Goal: Find specific page/section: Find specific page/section

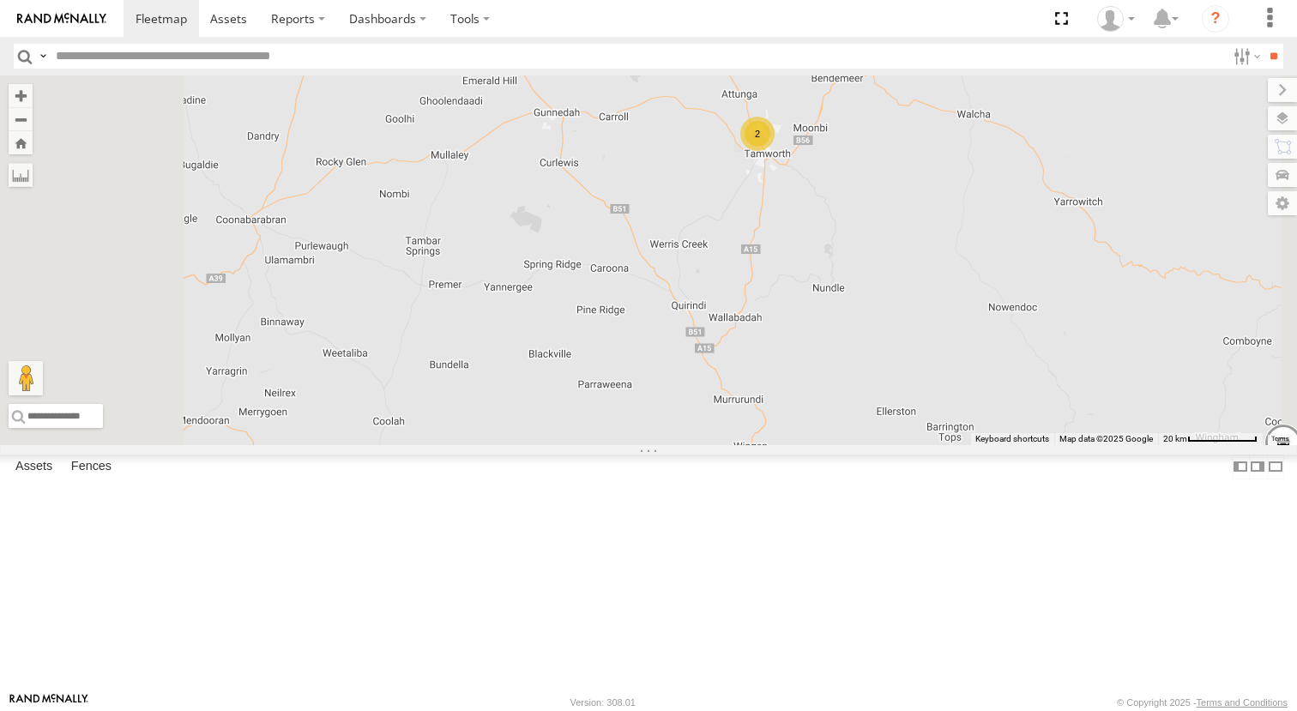
drag, startPoint x: 996, startPoint y: 217, endPoint x: 972, endPoint y: 284, distance: 71.1
click at [996, 321] on div "Darcy Furnell - NEW ute Matt Harding Kye Matterson Tom Brisbane Sam Ward 2" at bounding box center [648, 260] width 1297 height 370
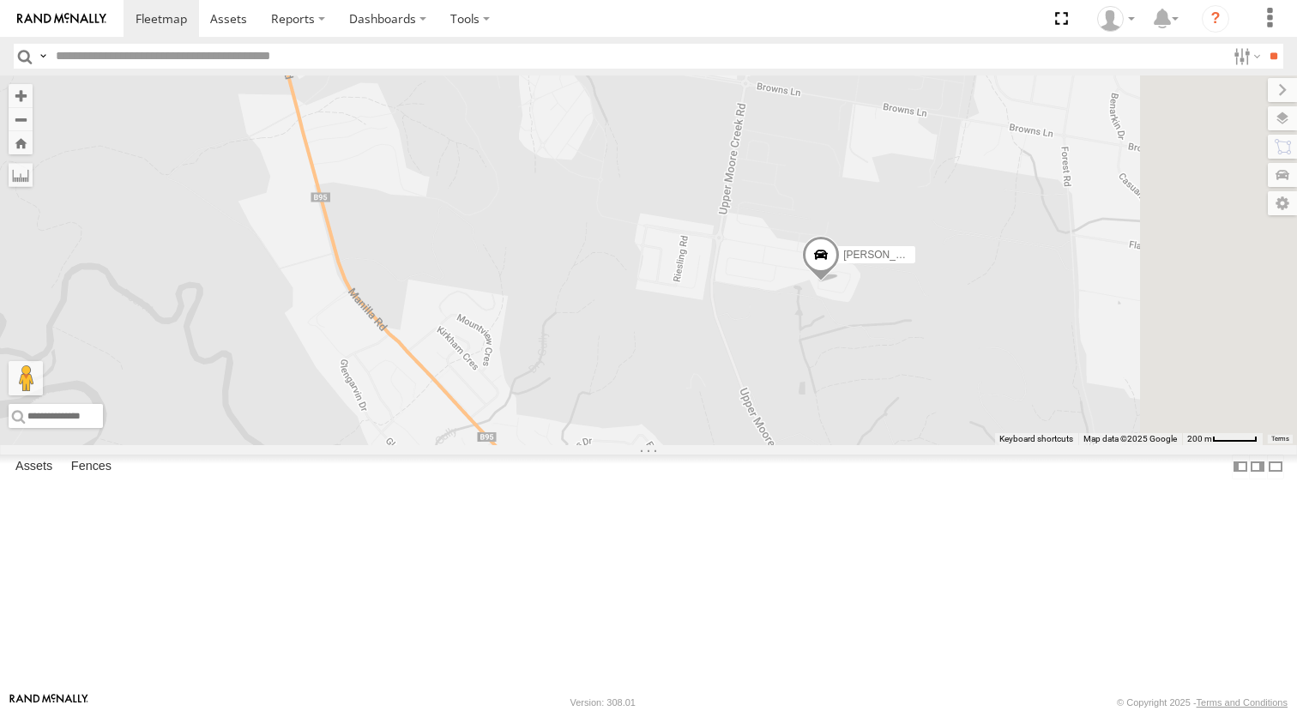
drag, startPoint x: 927, startPoint y: 383, endPoint x: 825, endPoint y: 392, distance: 102.4
click at [823, 392] on div "Darcy Furnell - NEW ute Matt Harding Kye Matterson Tom Brisbane Sam Ward Matt R…" at bounding box center [648, 260] width 1297 height 370
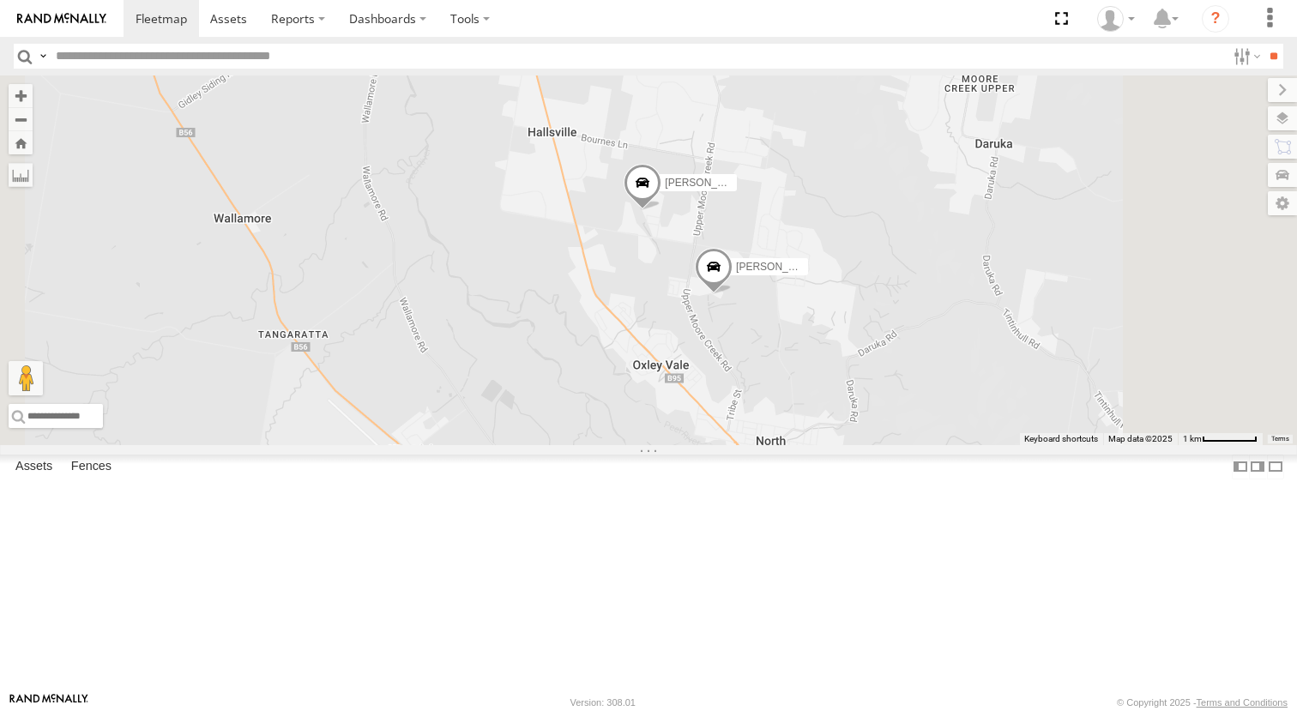
scroll to position [78, 0]
click at [0, 0] on div "[PERSON_NAME]" at bounding box center [0, 0] width 0 height 0
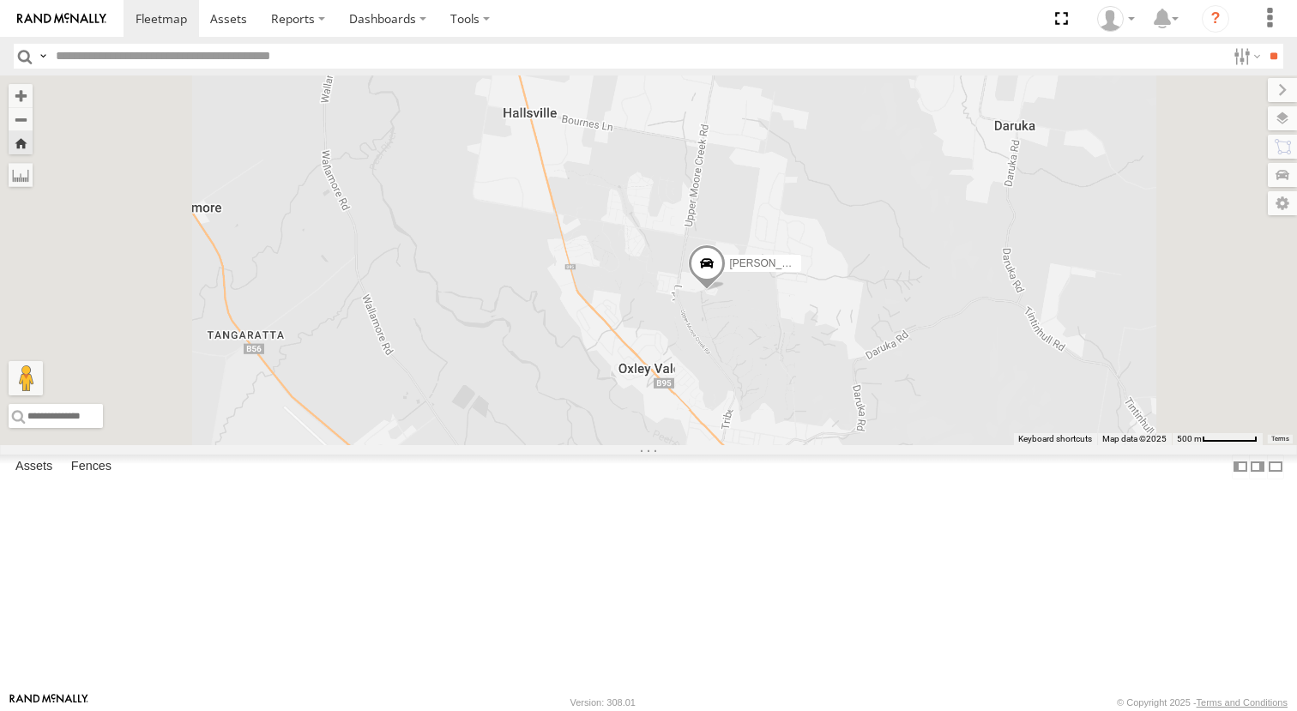
scroll to position [77, 0]
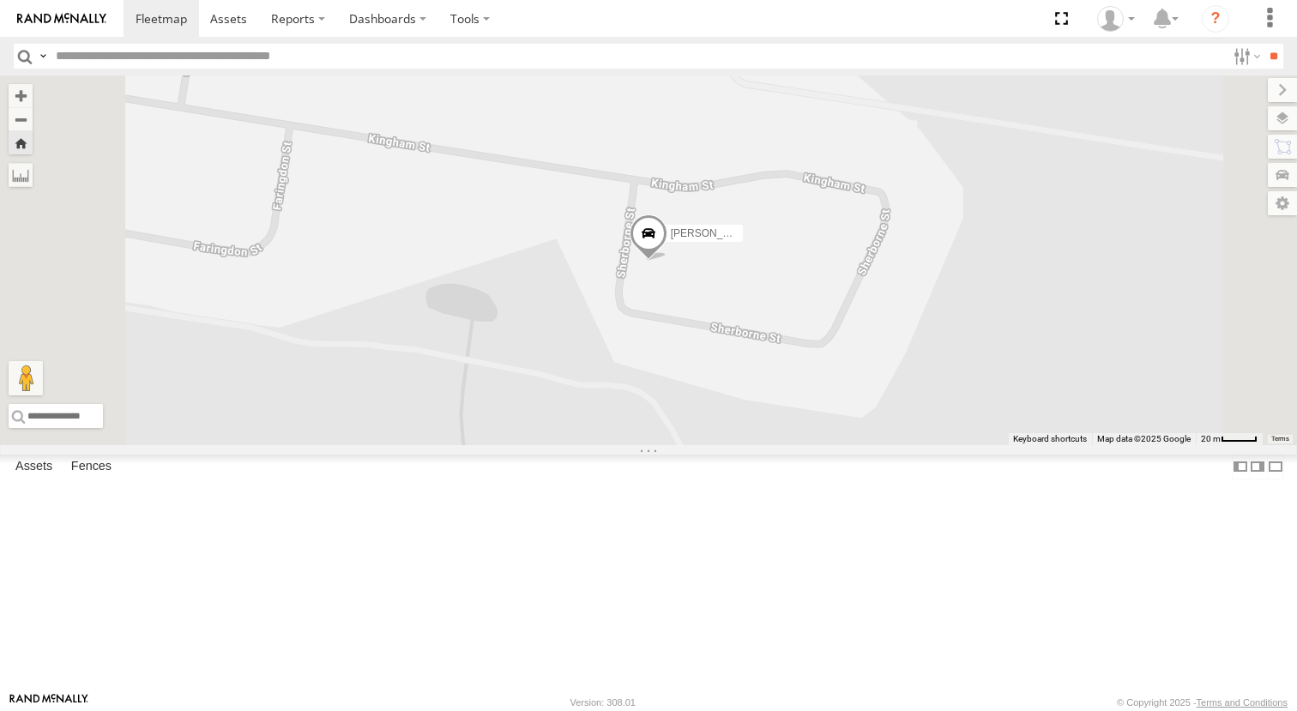
click at [0, 0] on span at bounding box center [0, 0] width 0 height 0
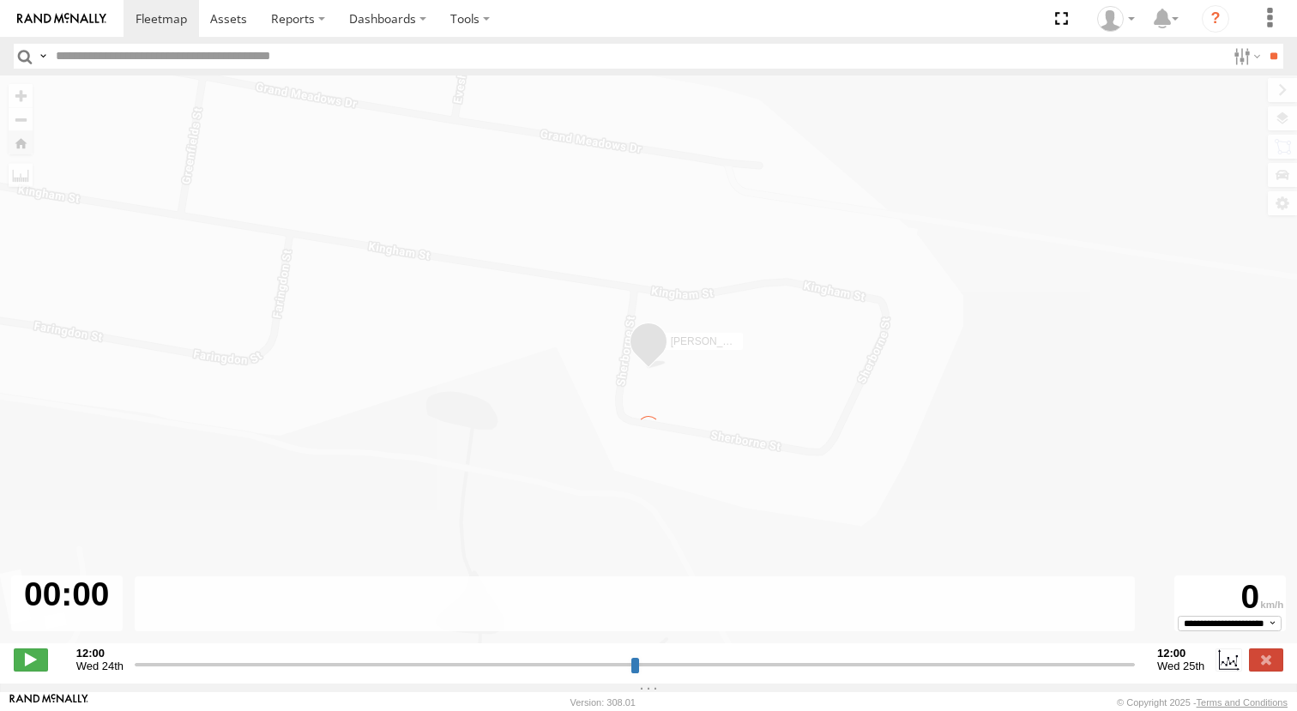
type input "**********"
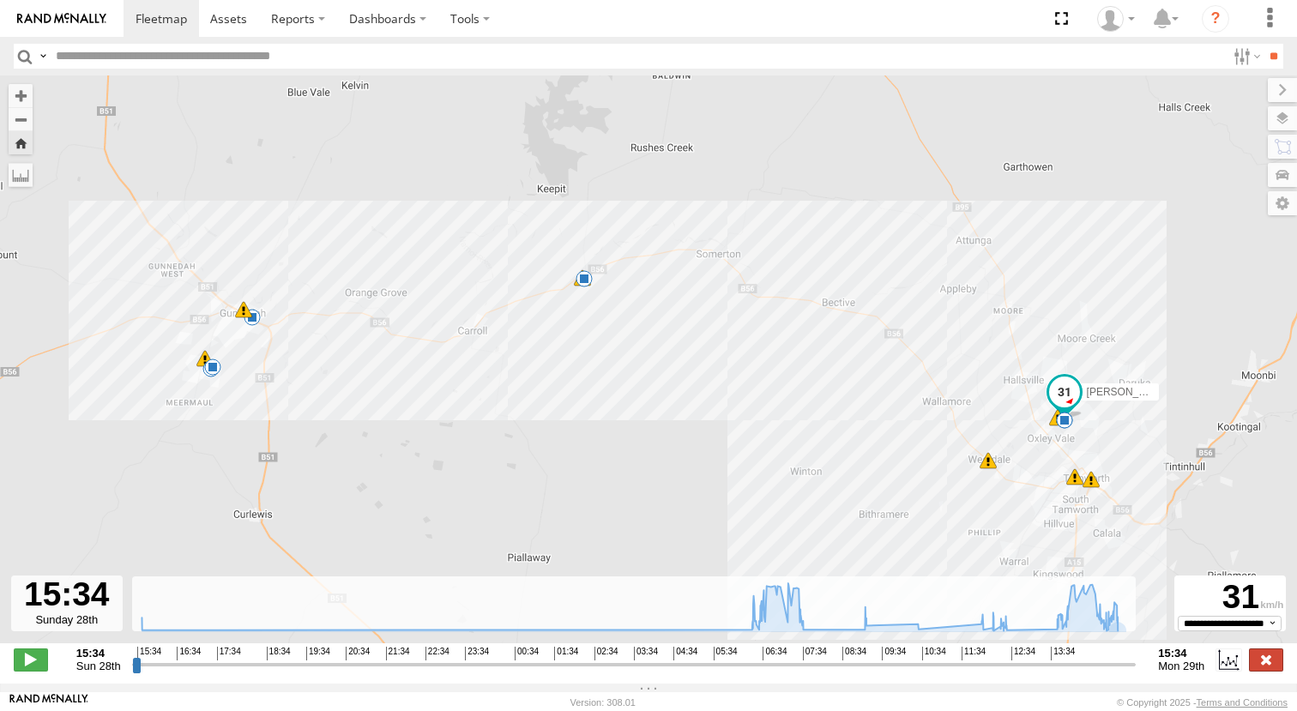
click at [1267, 671] on label at bounding box center [1266, 659] width 34 height 22
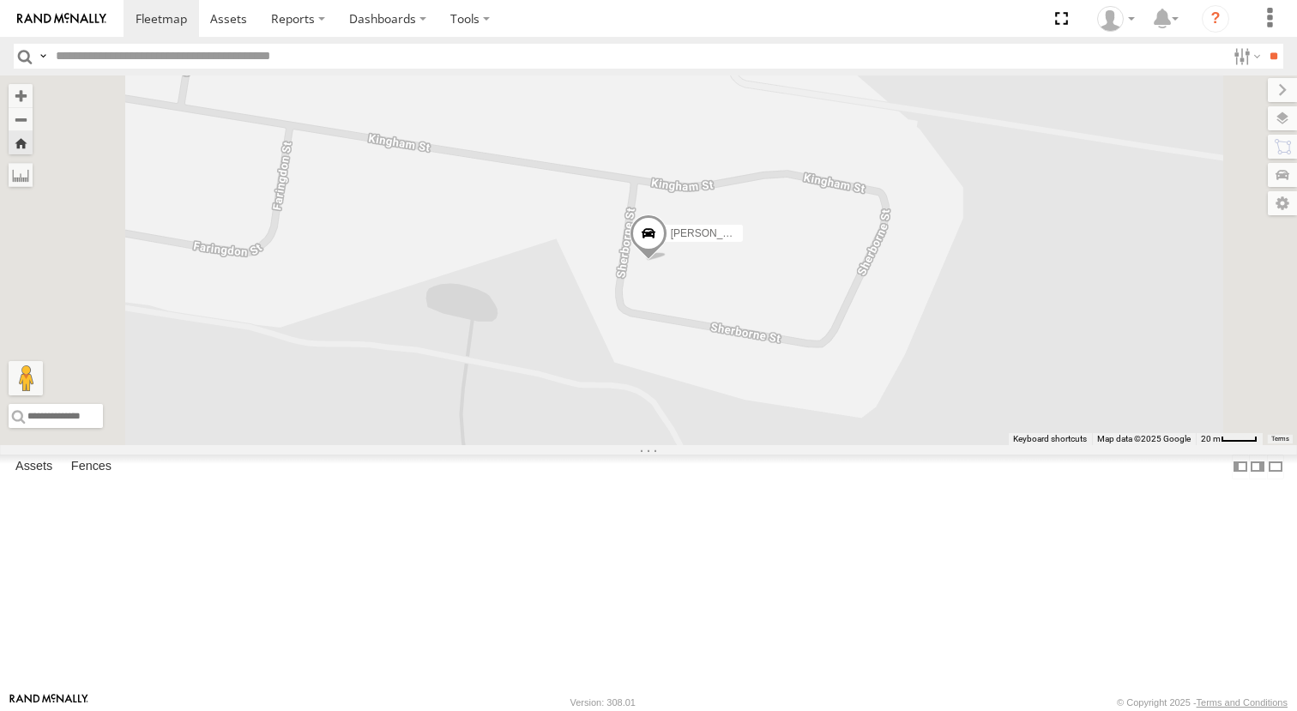
click at [0, 0] on div "[PERSON_NAME]" at bounding box center [0, 0] width 0 height 0
click at [241, 19] on span at bounding box center [228, 18] width 37 height 16
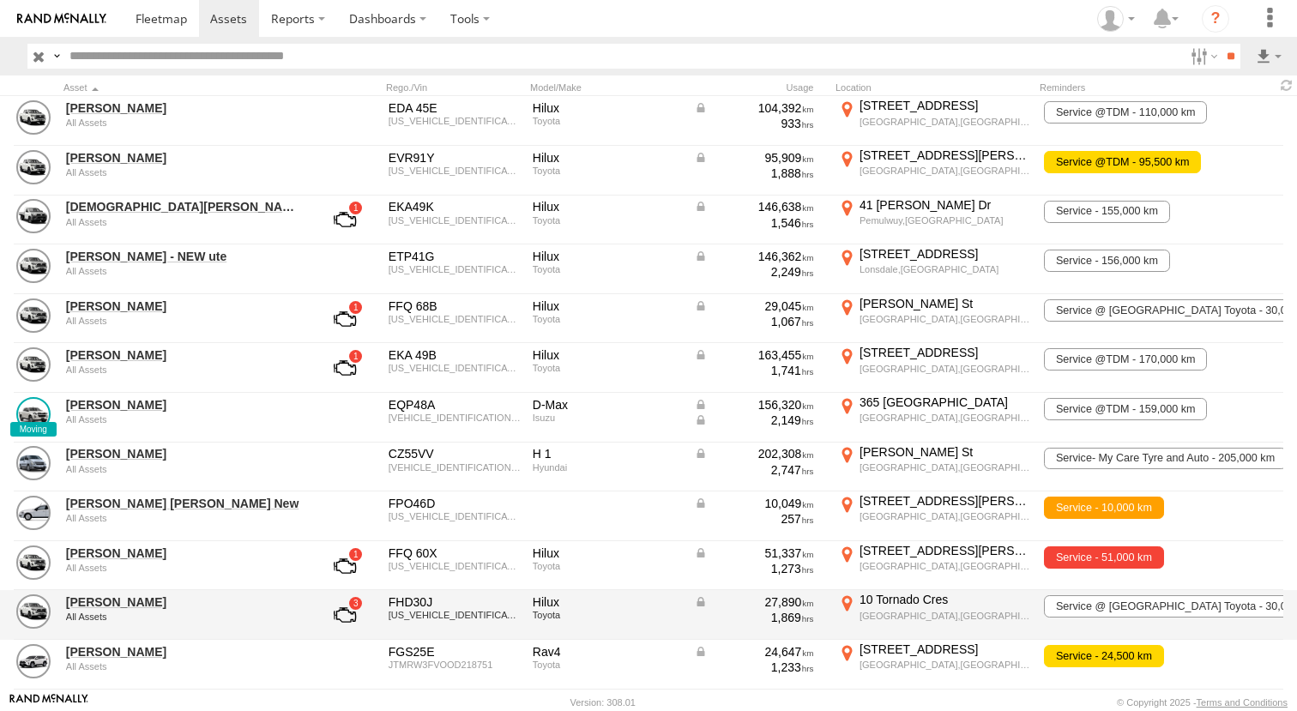
scroll to position [597, 0]
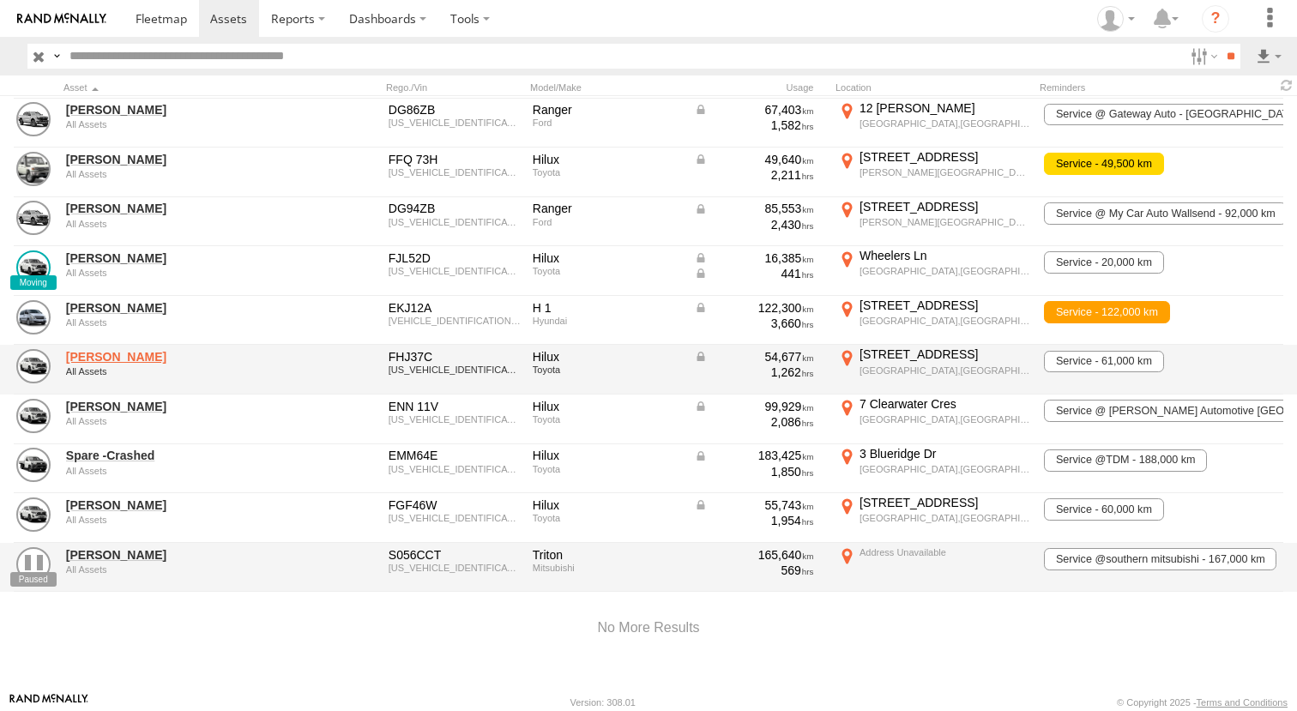
click at [125, 349] on link "[PERSON_NAME]" at bounding box center [183, 356] width 235 height 15
click at [134, 350] on link "[PERSON_NAME]" at bounding box center [183, 356] width 235 height 15
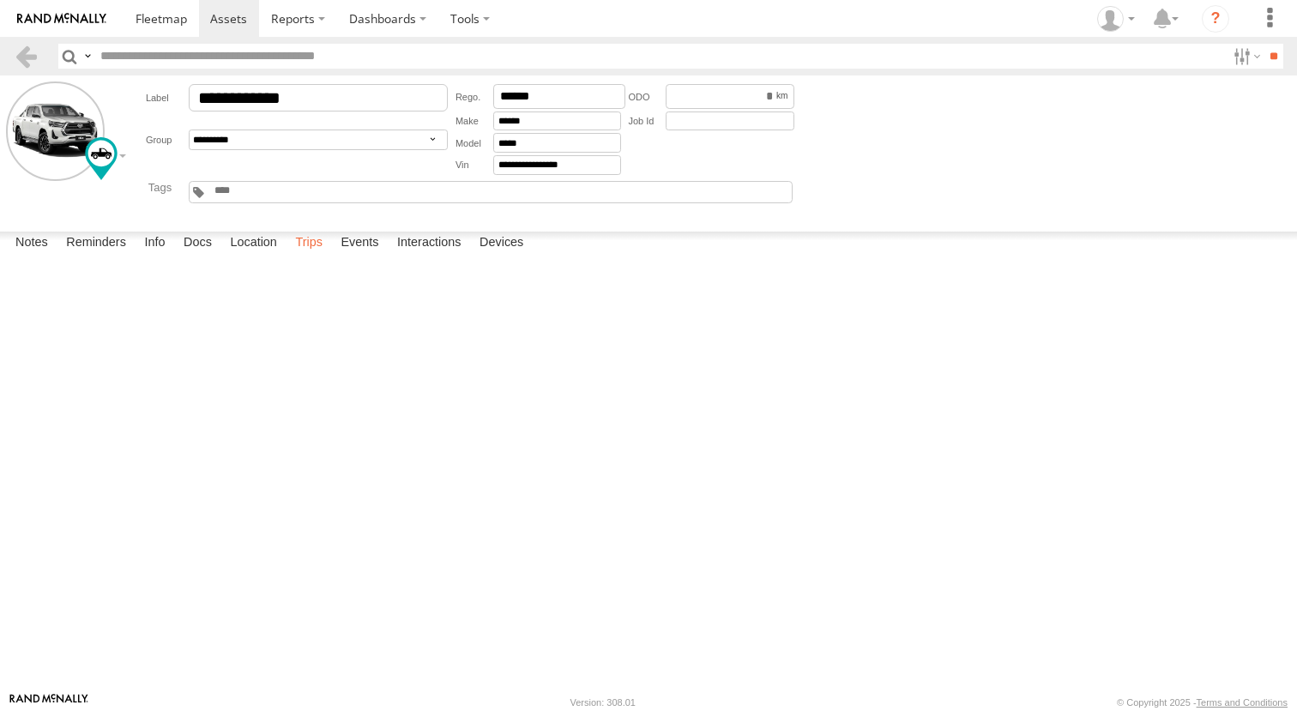
click at [304, 256] on label "Trips" at bounding box center [308, 244] width 45 height 24
click at [154, 16] on span at bounding box center [161, 18] width 51 height 16
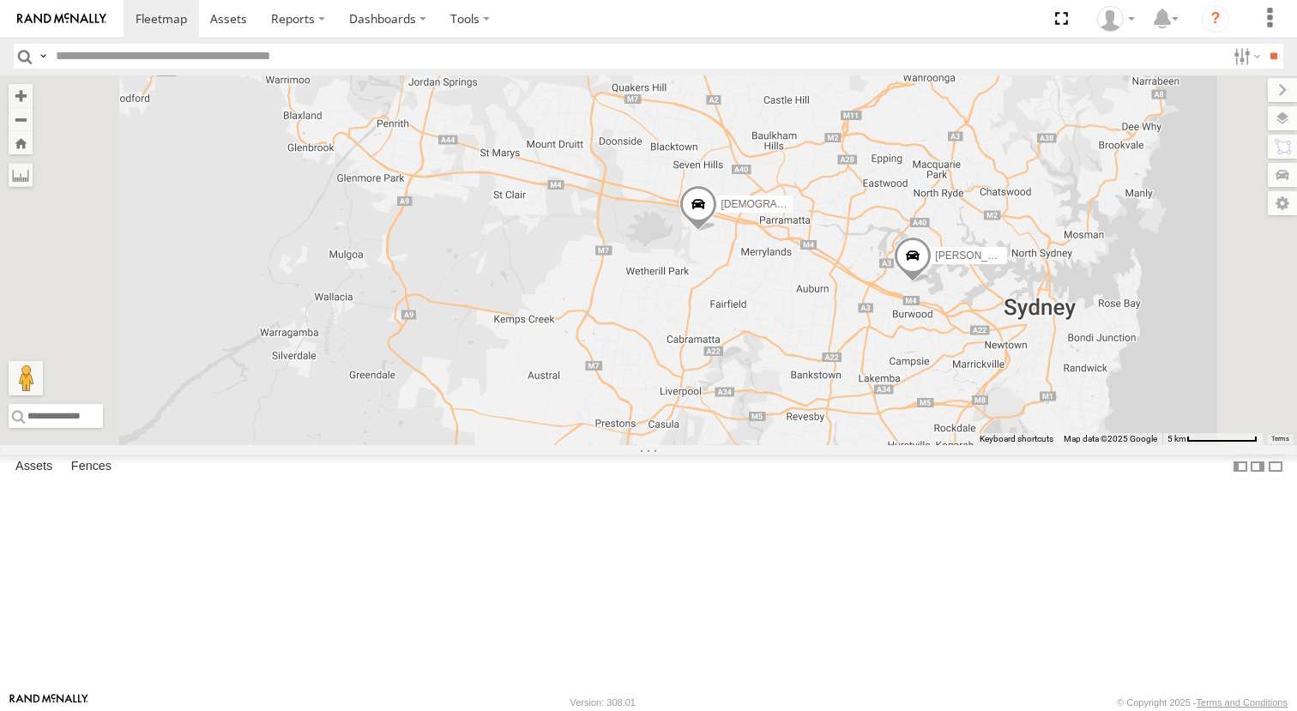
click at [717, 232] on span at bounding box center [698, 208] width 38 height 46
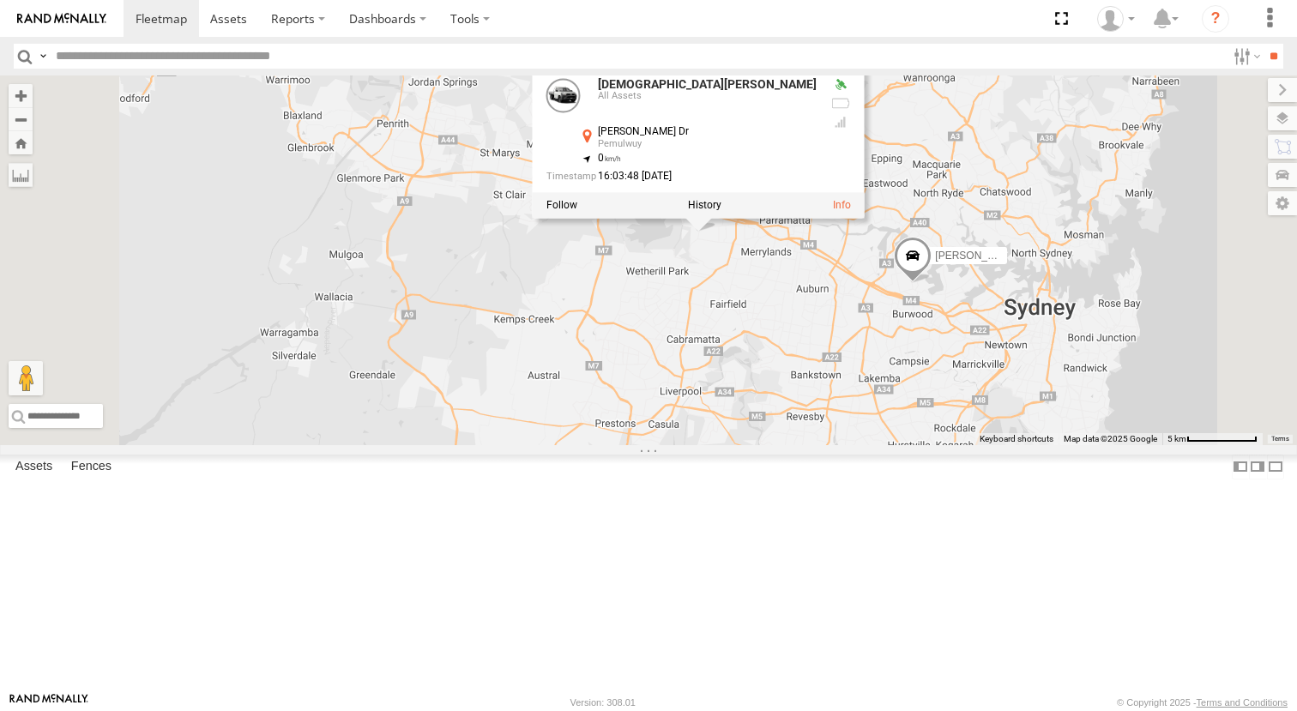
click at [780, 427] on div "Darcy Furnell - NEW ute Matt Harding Kye Matterson Christian Furnari Kyle Griff…" at bounding box center [648, 260] width 1297 height 370
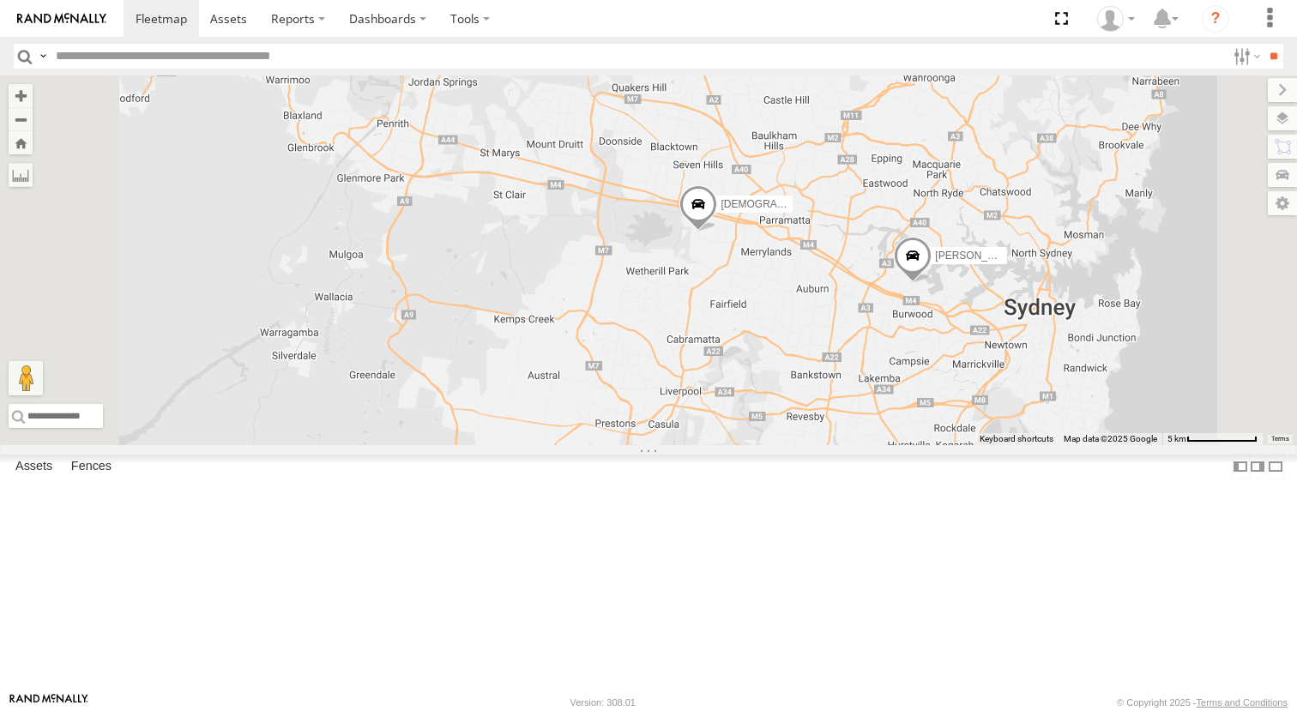
click at [437, 70] on span at bounding box center [419, 47] width 38 height 46
click at [762, 330] on div "Darcy Furnell - NEW ute Matt Harding Kye Matterson Christian Furnari Kyle Griff…" at bounding box center [648, 260] width 1297 height 370
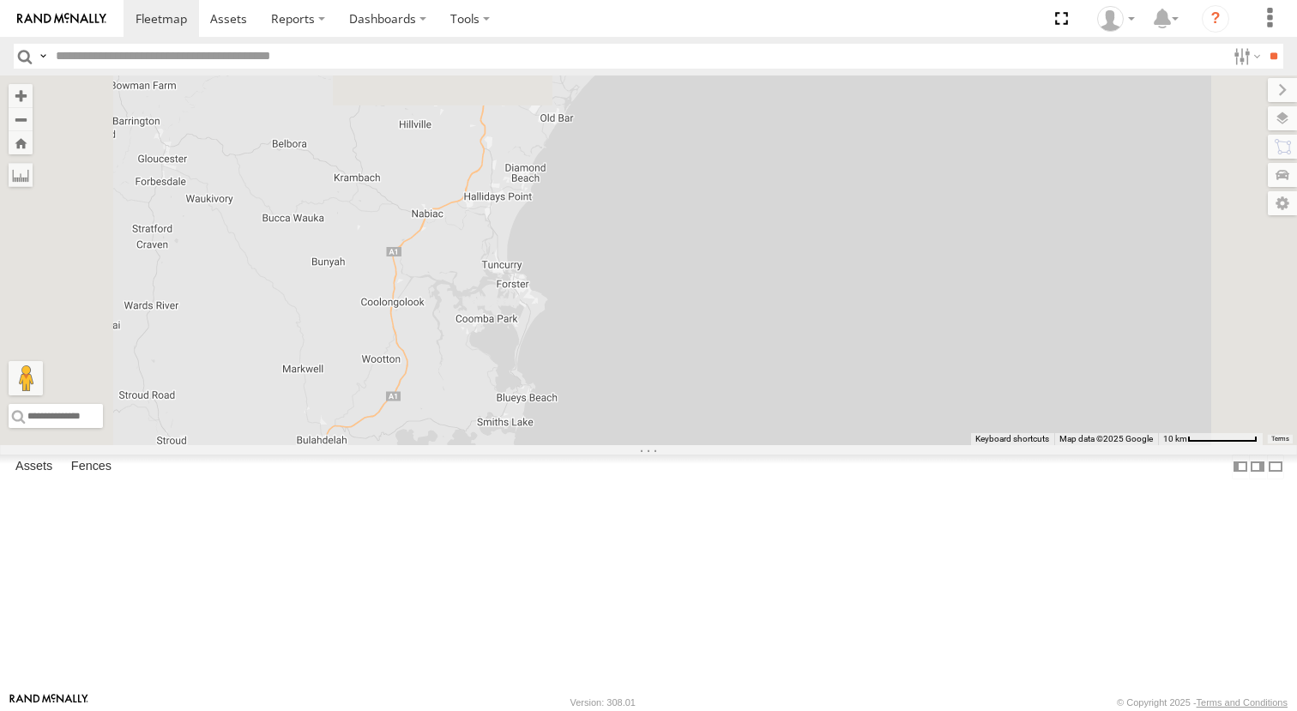
drag, startPoint x: 770, startPoint y: 210, endPoint x: 732, endPoint y: 433, distance: 226.2
click at [732, 433] on div "Darcy Furnell - NEW ute Matt Harding Kye Matterson" at bounding box center [648, 260] width 1297 height 370
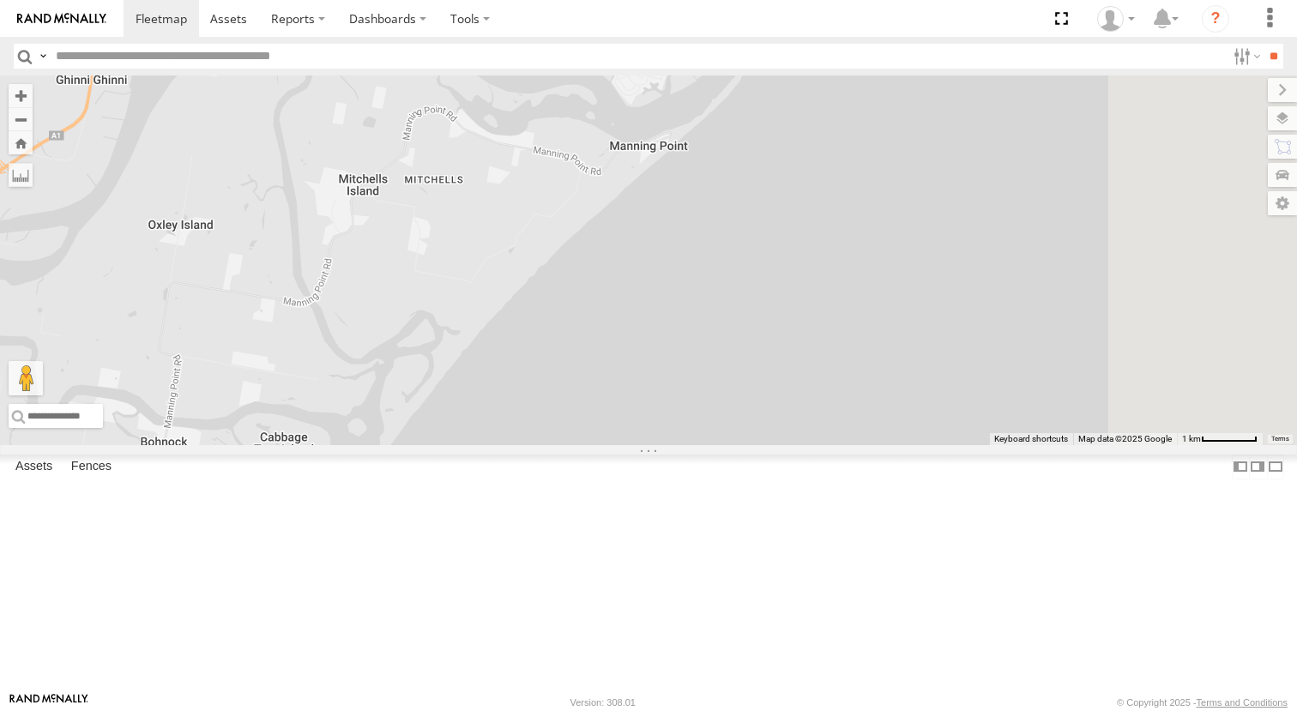
drag, startPoint x: 805, startPoint y: 173, endPoint x: 388, endPoint y: 592, distance: 591.3
click at [386, 593] on main "← Move left → Move right ↑ Move up ↓ Move down + Zoom in - Zoom out Home Jump l…" at bounding box center [648, 383] width 1297 height 617
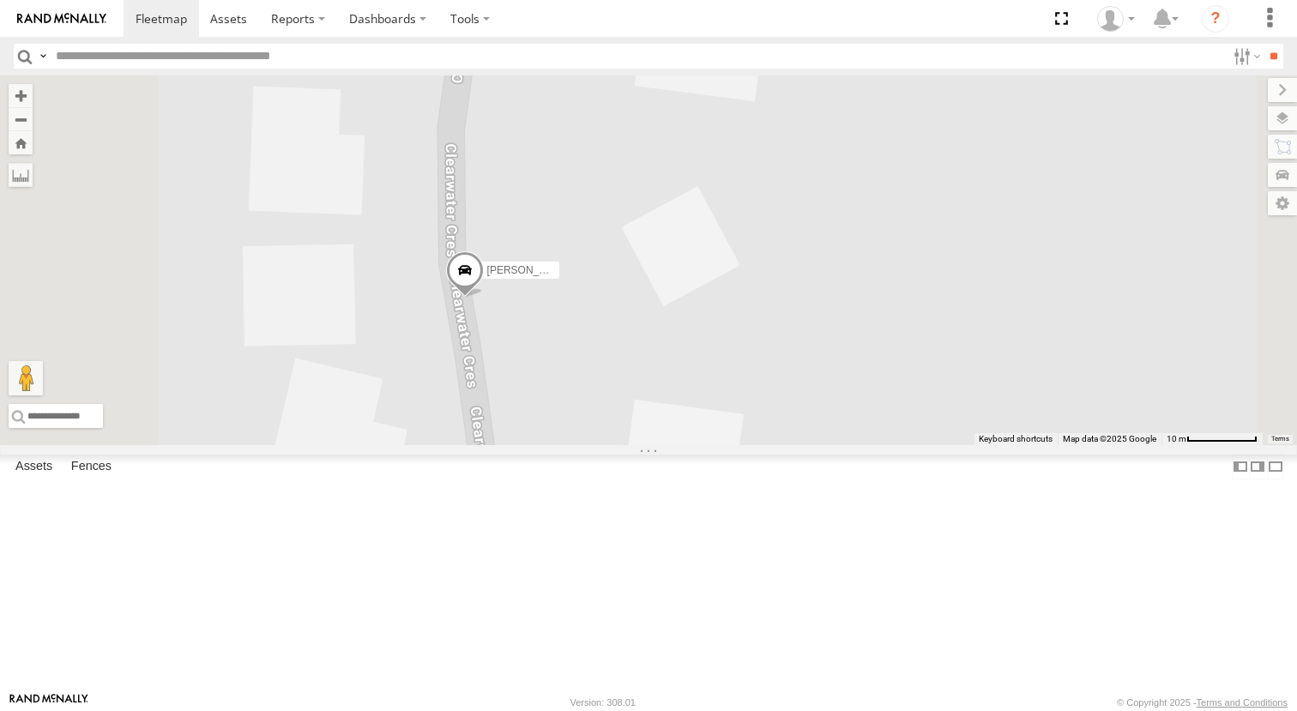
click at [484, 298] on span at bounding box center [465, 274] width 38 height 46
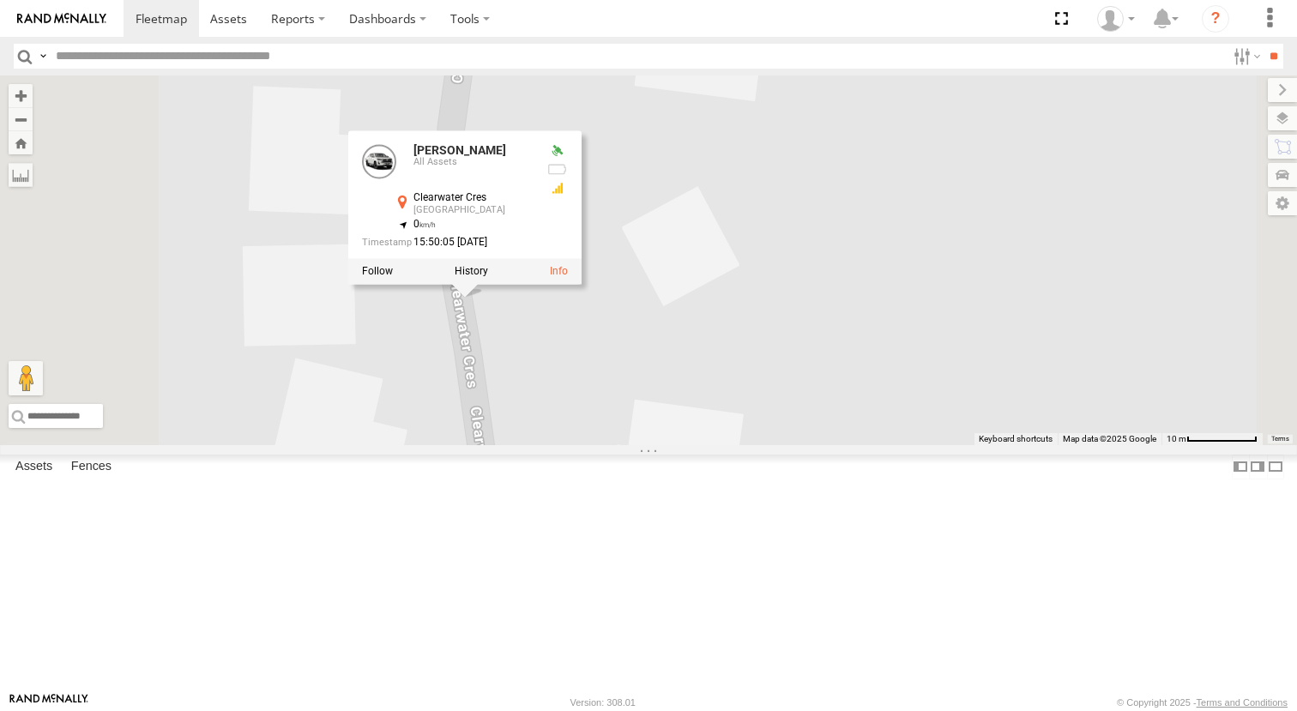
click at [789, 445] on div "Darcy Furnell - NEW ute Matt Harding Kye Matterson Tom Brisbane Sam Ward Sam Wa…" at bounding box center [648, 260] width 1297 height 370
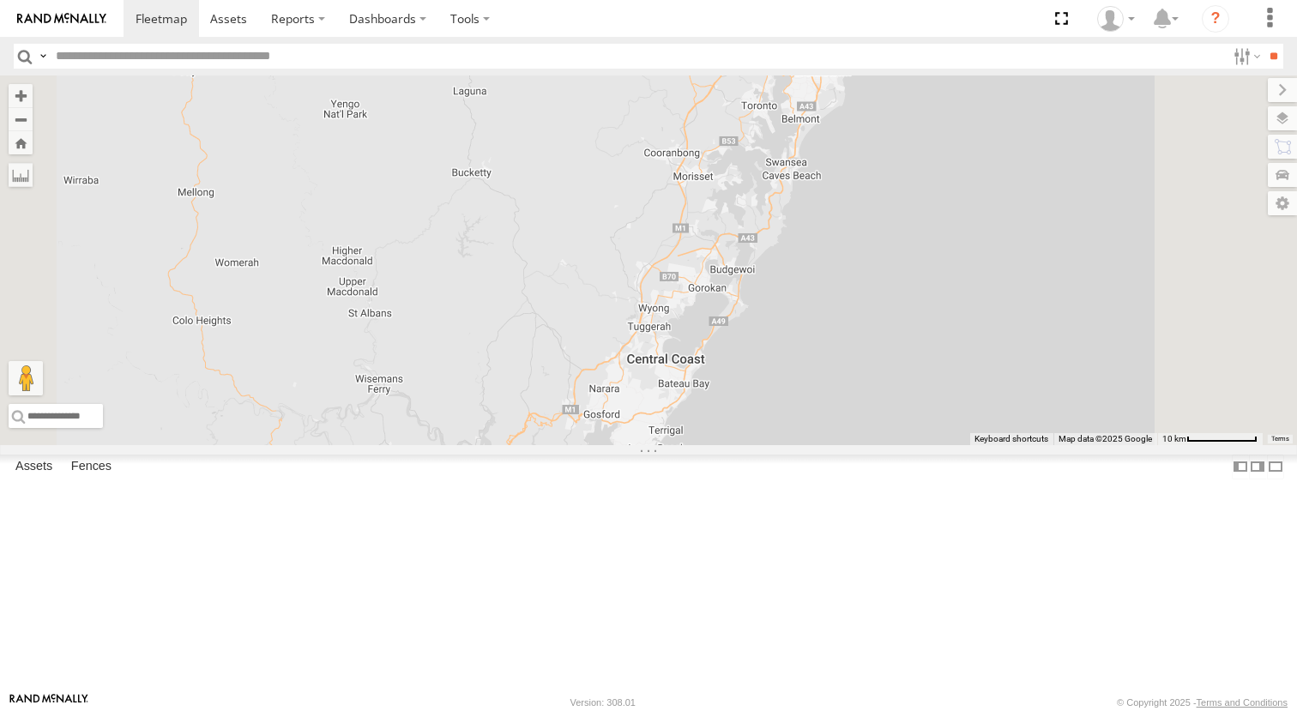
drag, startPoint x: 875, startPoint y: 529, endPoint x: 715, endPoint y: 773, distance: 291.2
click at [715, 710] on html at bounding box center [648, 355] width 1297 height 711
